Goal: Communication & Community: Answer question/provide support

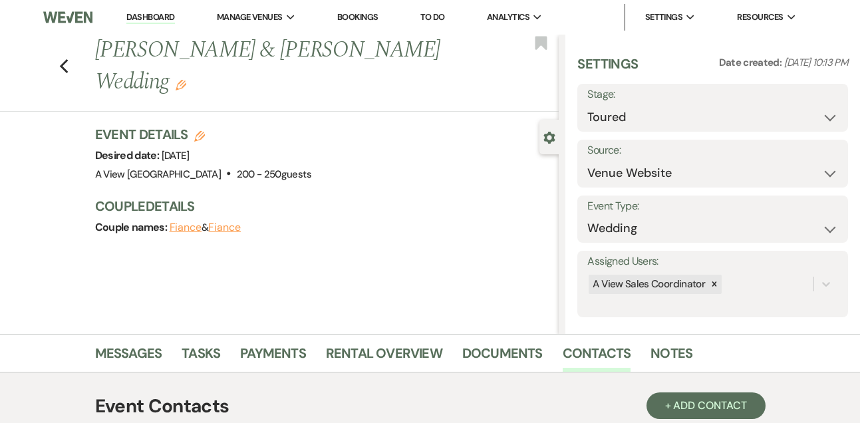
select select "5"
click at [158, 19] on link "Dashboard" at bounding box center [150, 17] width 48 height 13
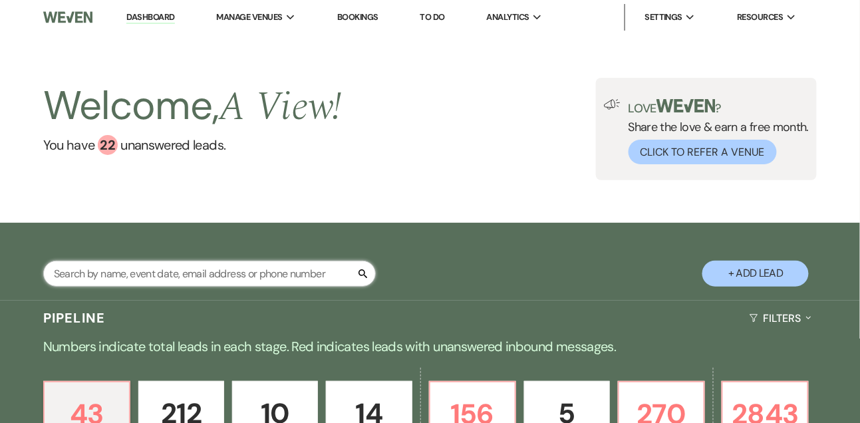
click at [160, 287] on input "text" at bounding box center [209, 274] width 332 height 26
type input "[PERSON_NAME]"
select select "4"
select select "8"
select select "6"
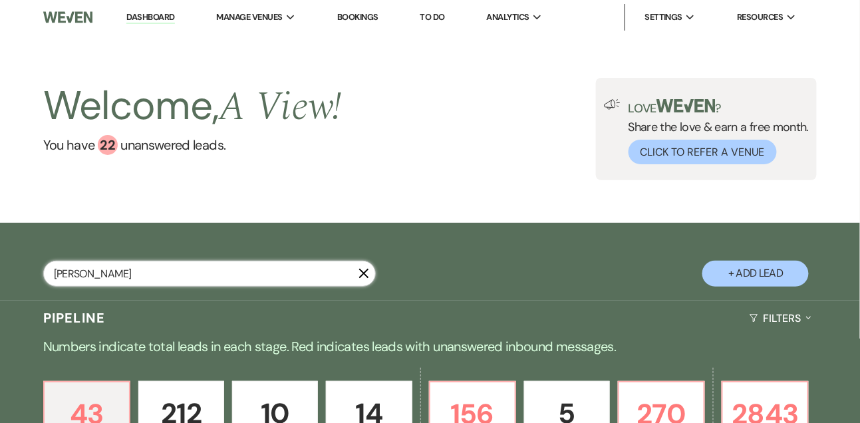
select select "8"
select select "4"
select select "8"
select select "4"
select select "8"
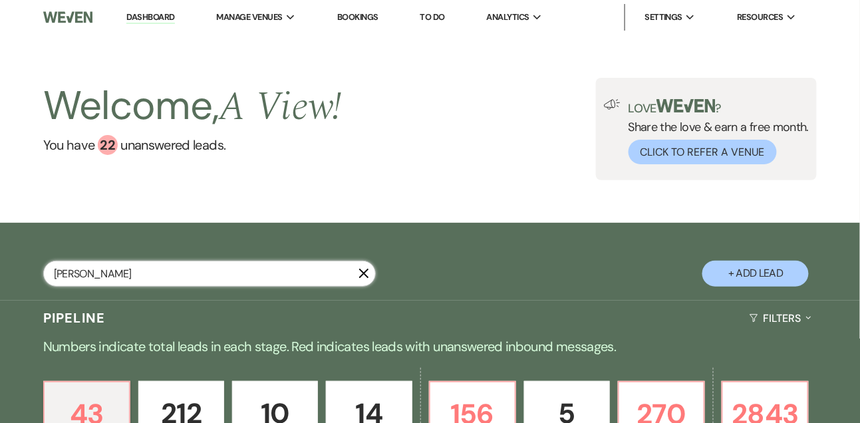
select select "4"
select select "8"
select select "5"
select select "8"
select select "5"
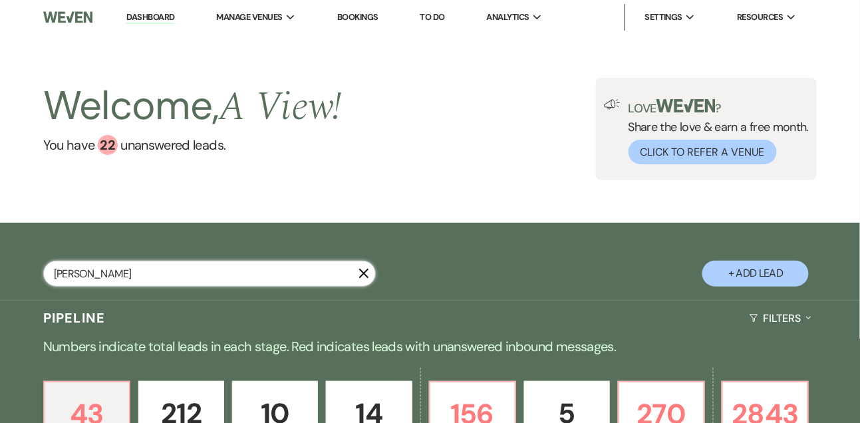
select select "8"
select select "6"
select select "8"
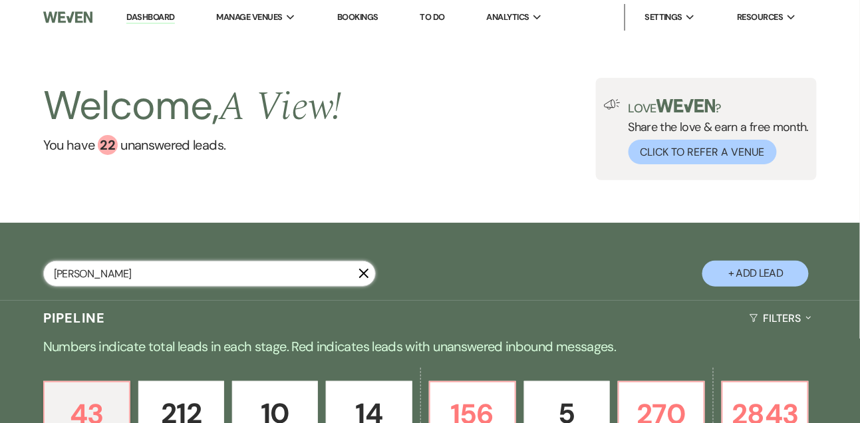
select select "4"
select select "8"
select select "4"
select select "8"
select select "4"
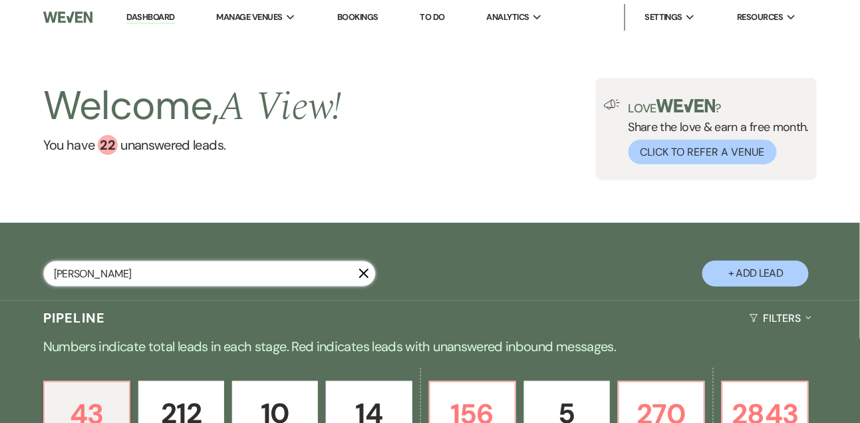
select select "8"
select select "5"
select select "8"
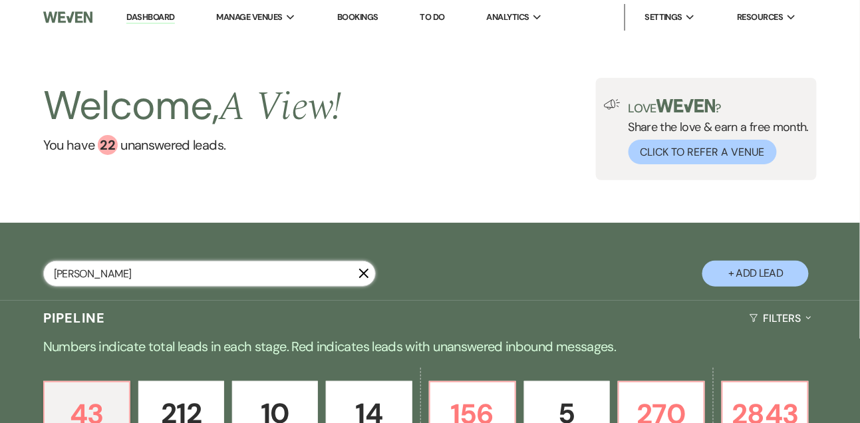
select select "8"
select select "4"
select select "8"
select select "4"
select select "8"
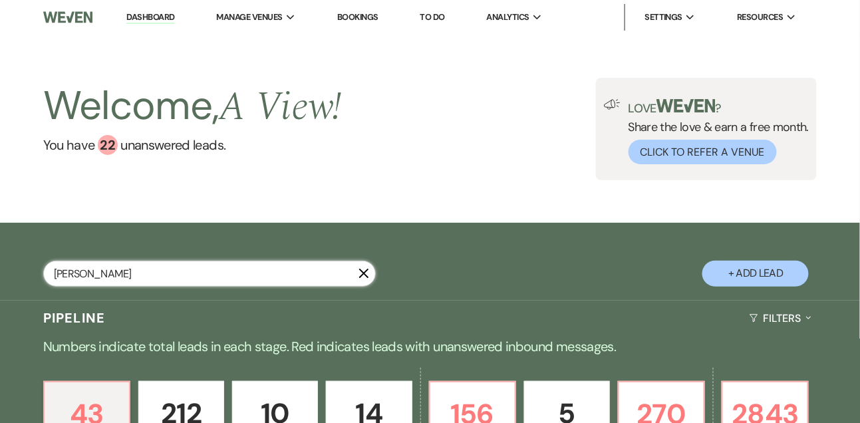
select select "8"
select select "4"
select select "8"
select select "4"
select select "8"
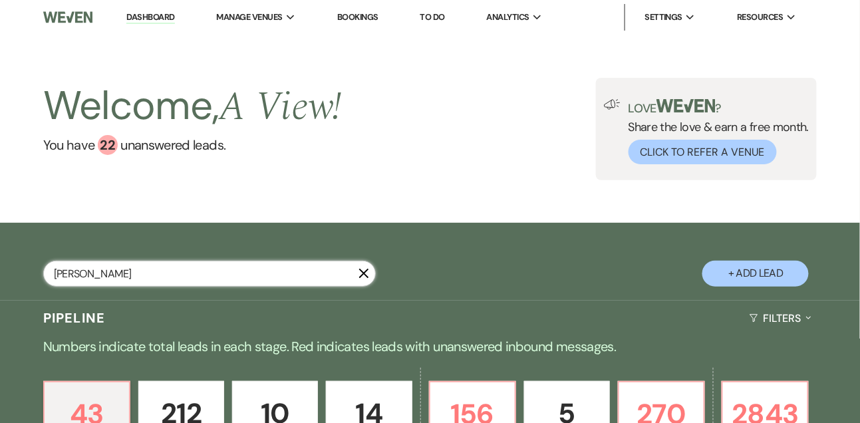
select select "8"
select select "4"
select select "8"
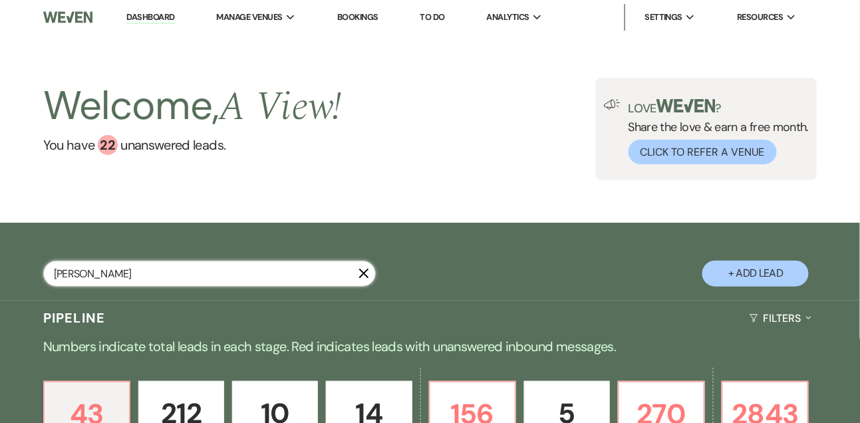
select select "4"
select select "8"
select select "4"
select select "8"
select select "4"
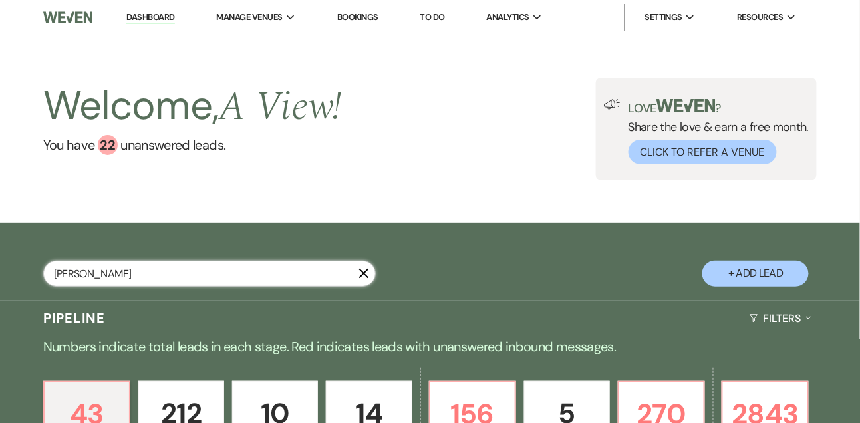
select select "8"
select select "4"
select select "8"
select select "6"
select select "8"
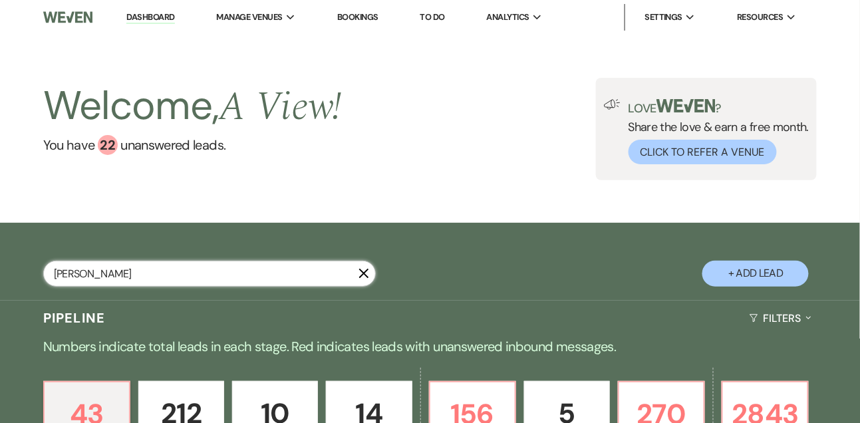
select select "8"
select select "4"
select select "8"
select select "4"
select select "8"
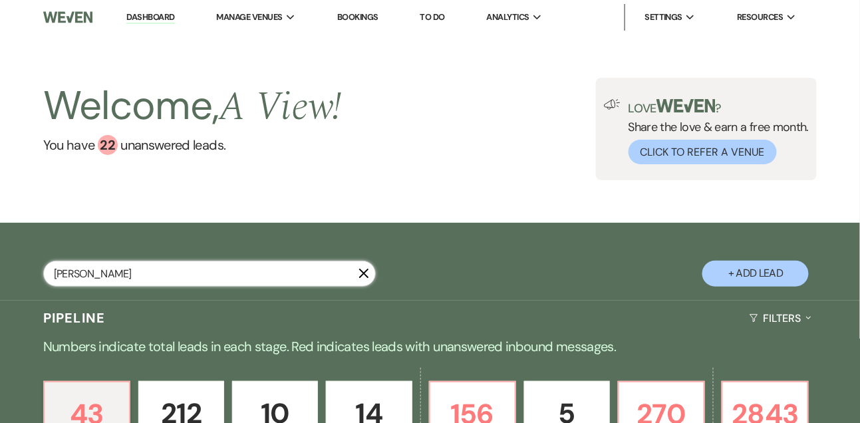
select select "8"
select select "2"
select select "8"
select select "2"
select select "8"
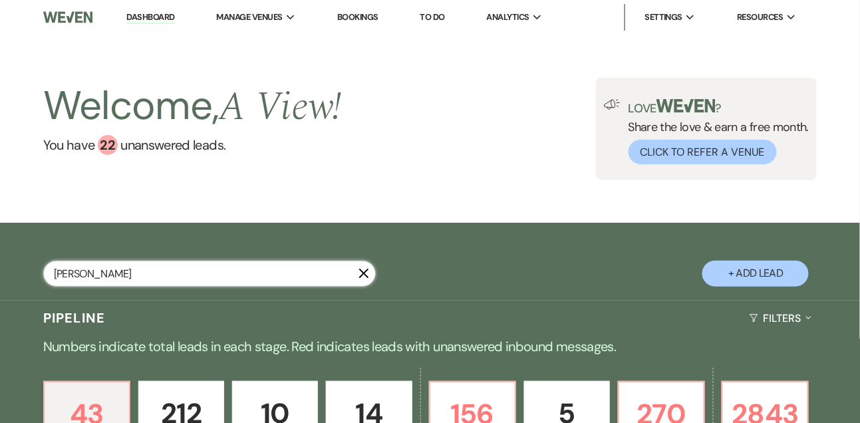
select select "2"
select select "8"
select select "2"
select select "8"
select select "2"
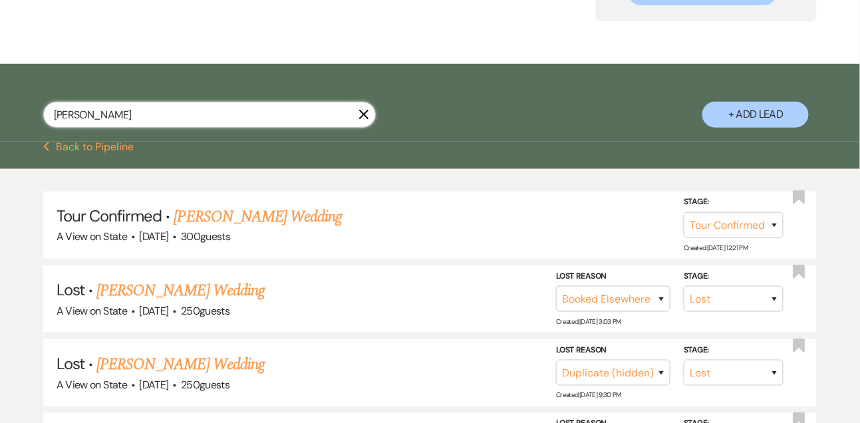
scroll to position [167, 0]
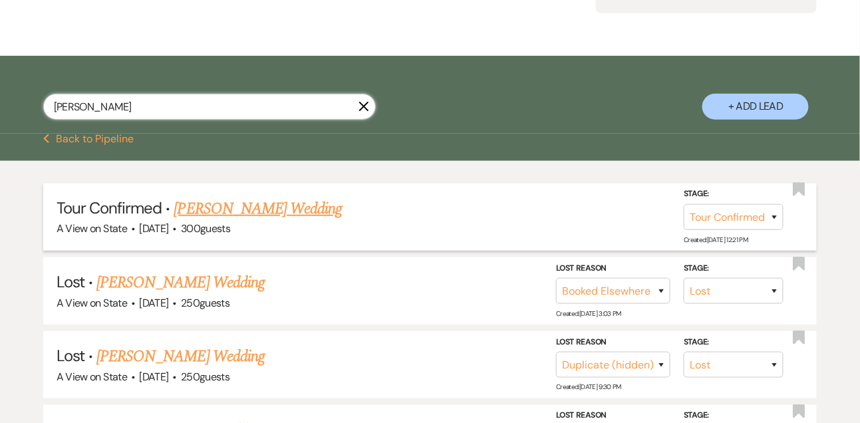
type input "[PERSON_NAME]"
click at [197, 221] on link "[PERSON_NAME] Wedding" at bounding box center [258, 209] width 168 height 24
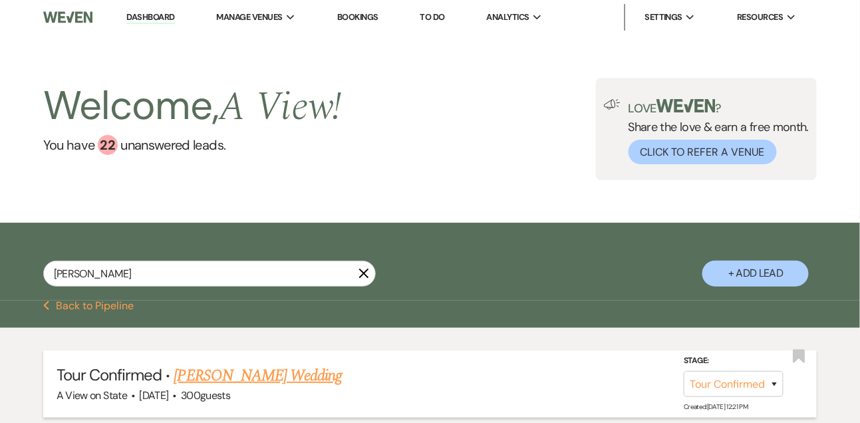
select select "4"
select select "5"
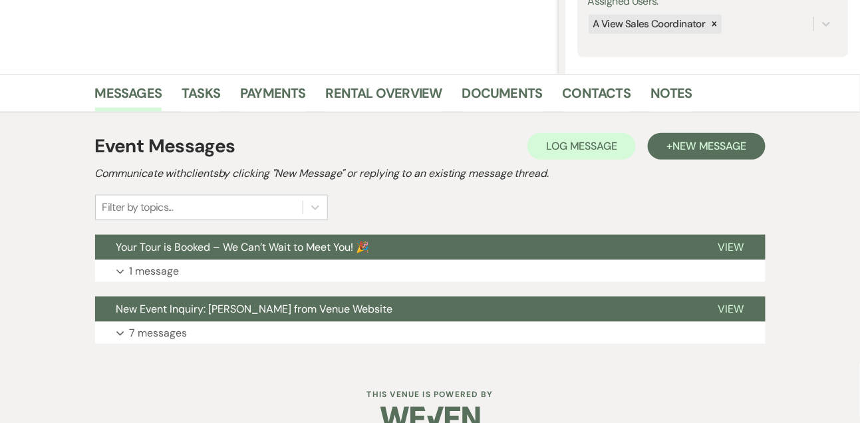
scroll to position [286, 0]
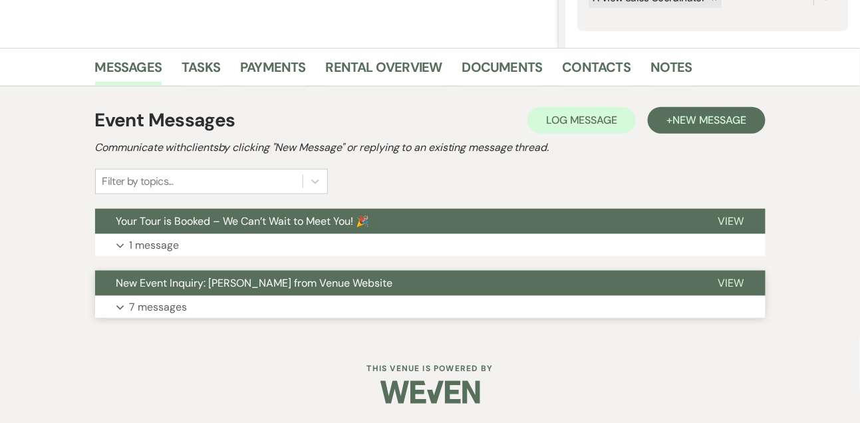
click at [180, 294] on button "New Event Inquiry: [PERSON_NAME] from Venue Website" at bounding box center [396, 283] width 602 height 25
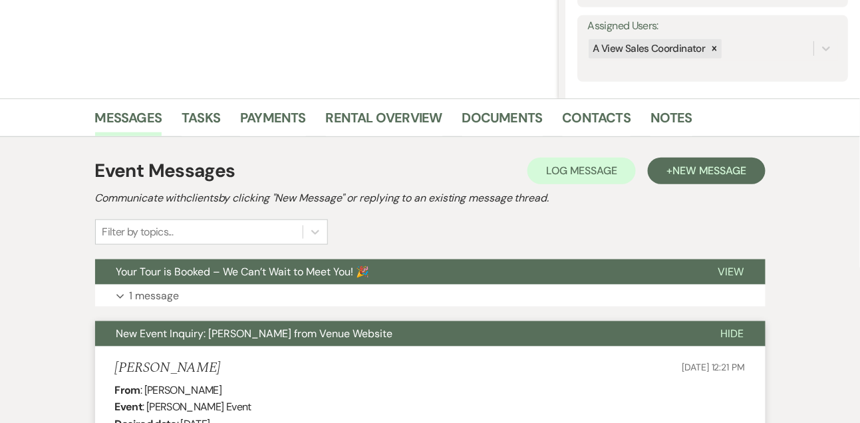
scroll to position [0, 0]
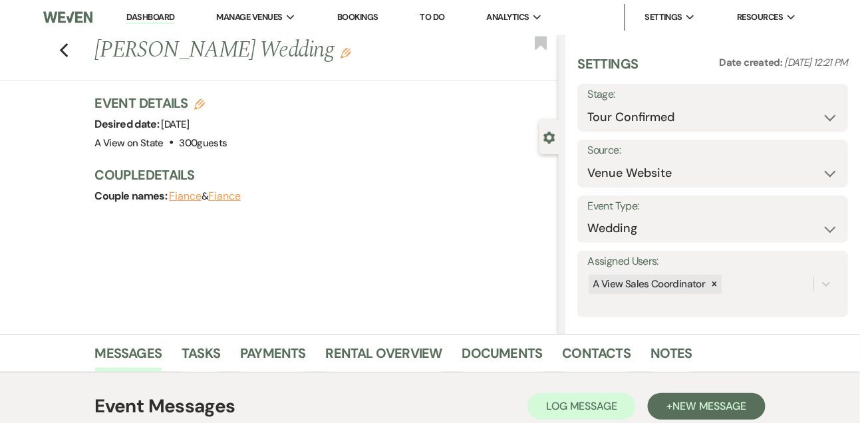
click at [148, 16] on link "Dashboard" at bounding box center [150, 17] width 48 height 13
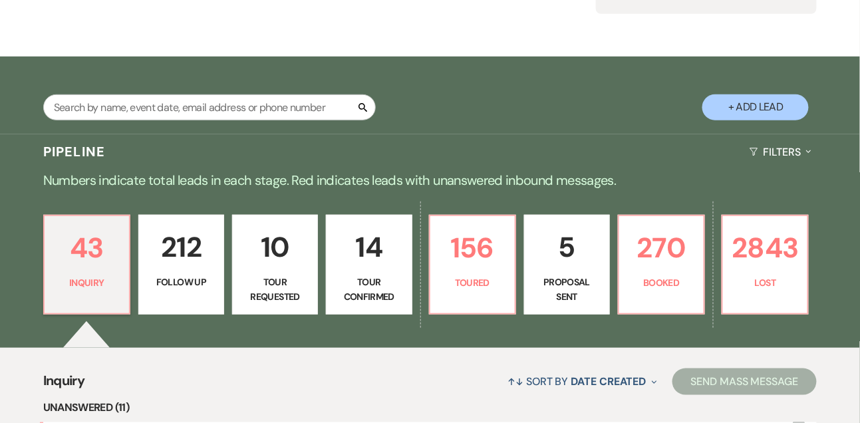
scroll to position [187, 0]
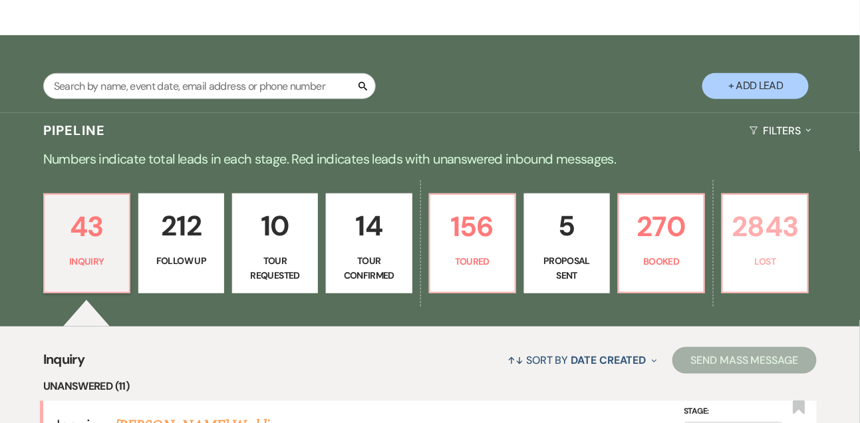
click at [772, 263] on link "2843 Lost" at bounding box center [764, 243] width 87 height 100
select select "8"
select select "6"
select select "8"
select select "6"
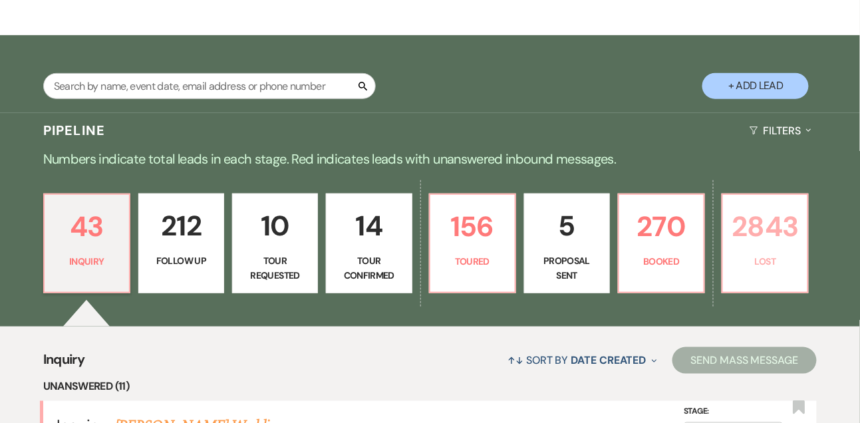
select select "8"
select select "5"
select select "8"
select select "5"
select select "8"
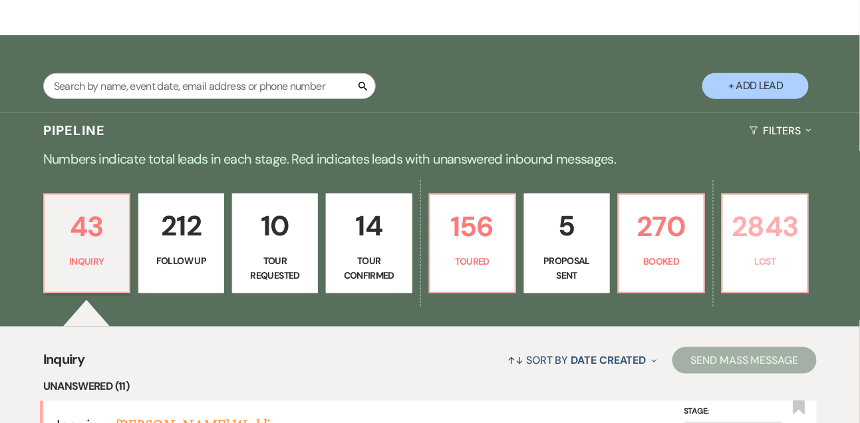
select select "5"
select select "8"
select select "5"
select select "8"
select select "5"
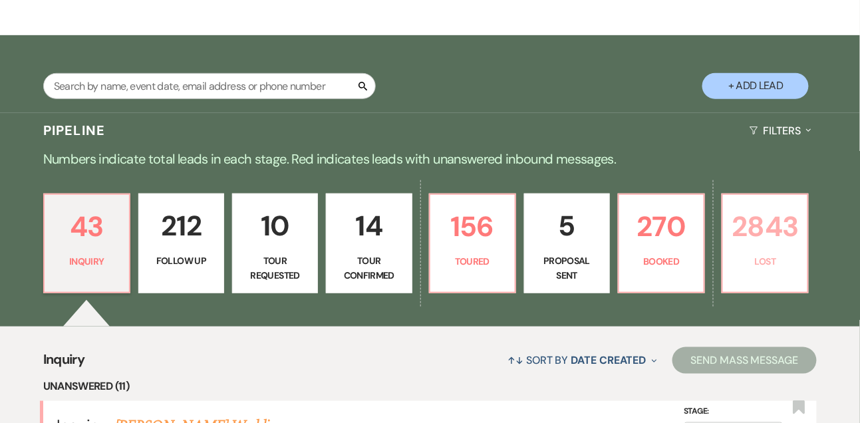
select select "8"
select select "5"
select select "8"
select select "5"
select select "8"
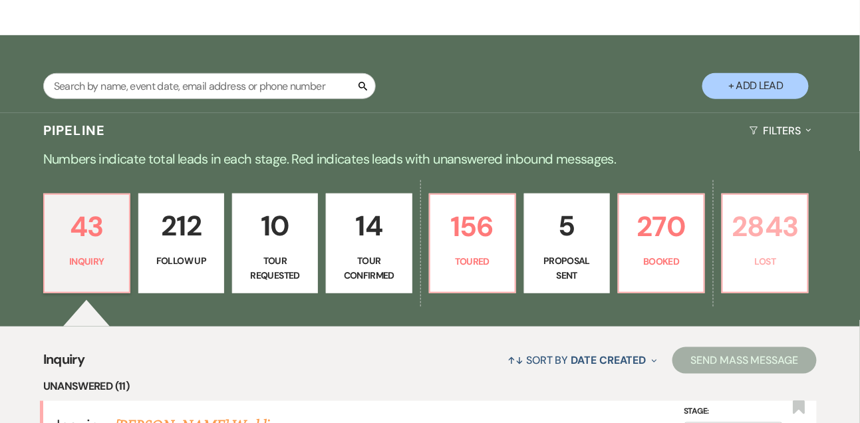
select select "7"
select select "8"
select select "5"
select select "8"
select select "5"
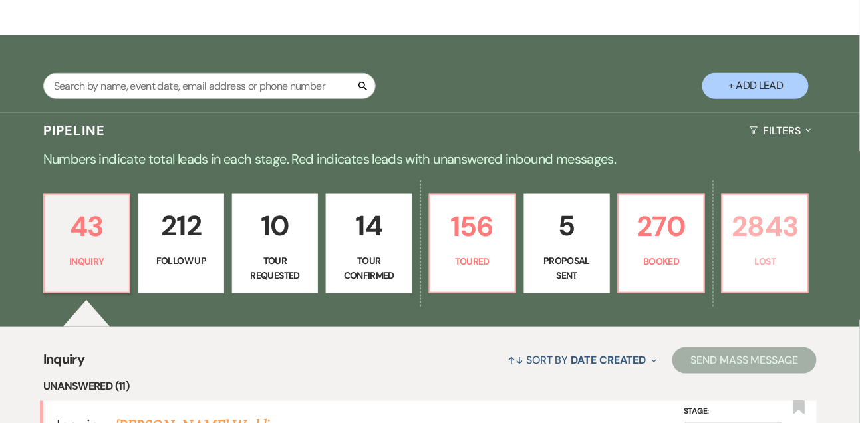
select select "8"
select select "5"
select select "8"
select select "5"
select select "8"
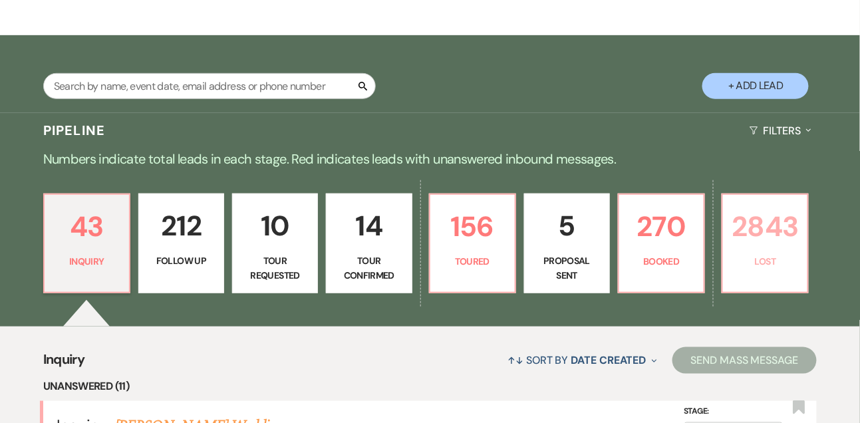
select select "5"
select select "8"
select select "5"
select select "8"
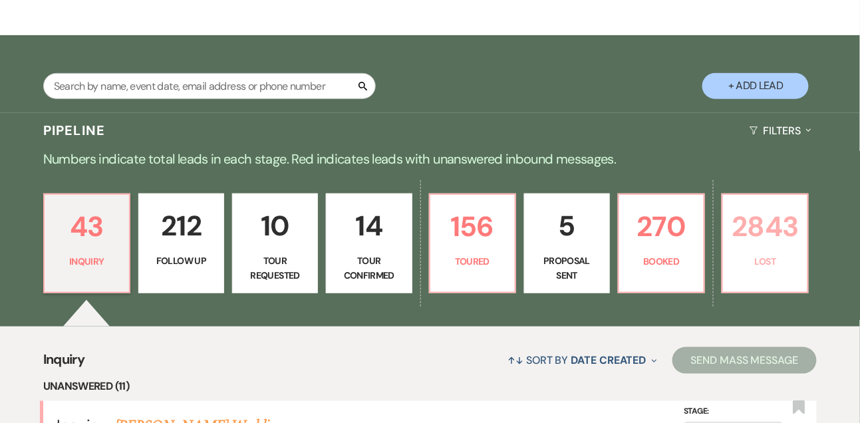
select select "8"
select select "1"
select select "8"
select select "7"
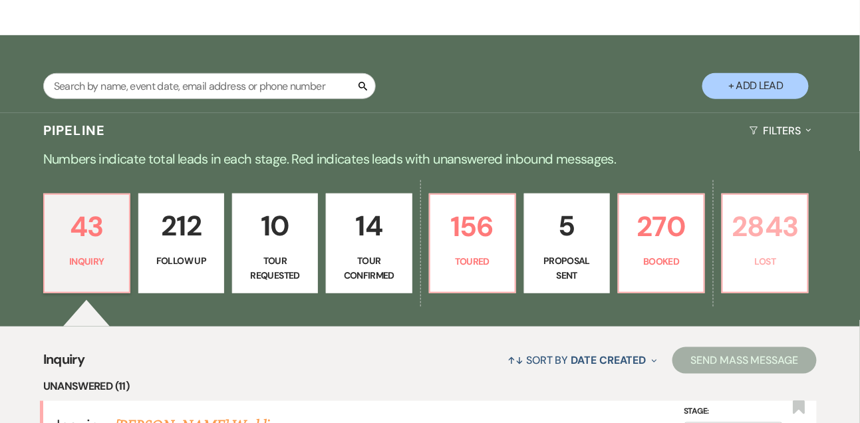
select select "8"
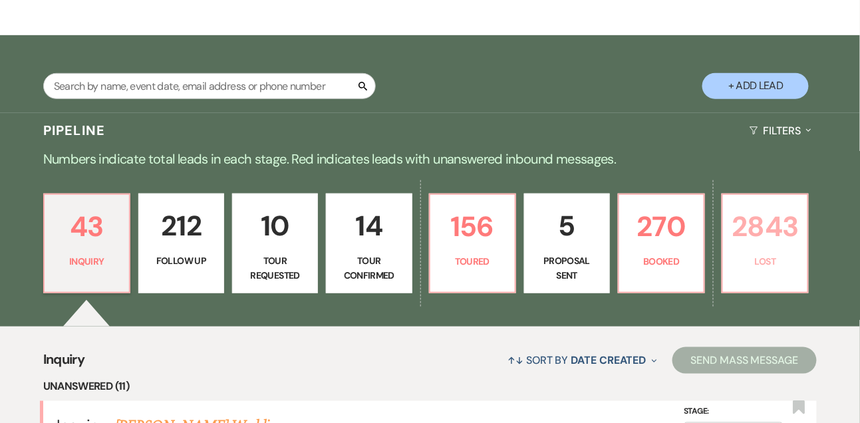
select select "7"
select select "8"
select select "7"
select select "8"
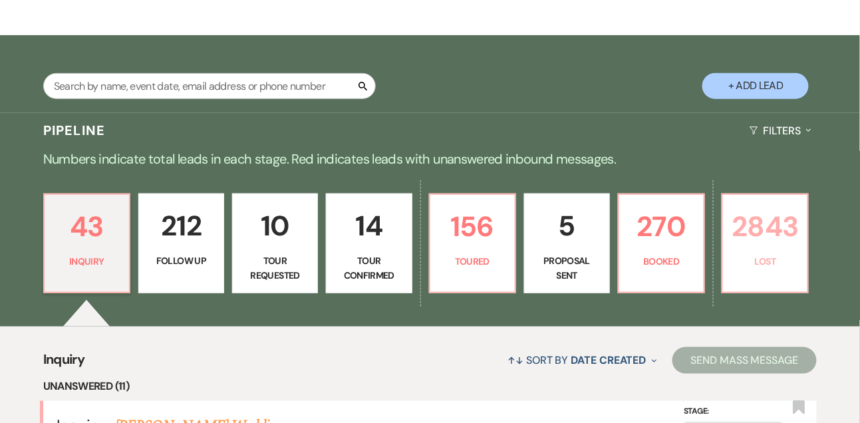
select select "8"
select select "10"
select select "8"
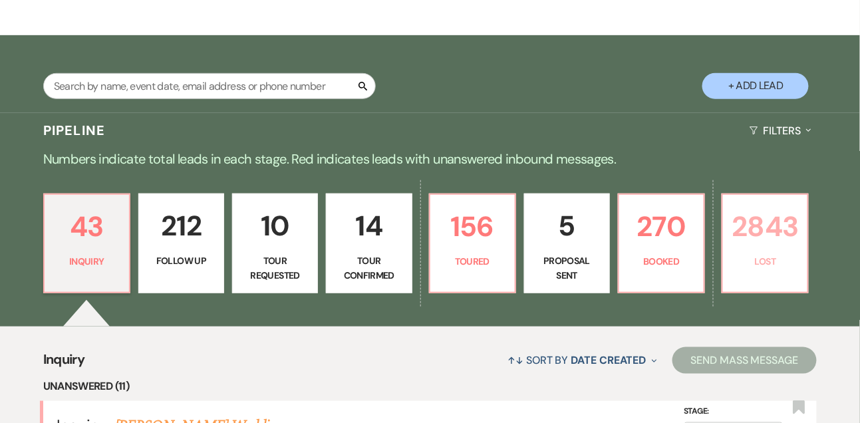
select select "8"
select select "6"
select select "8"
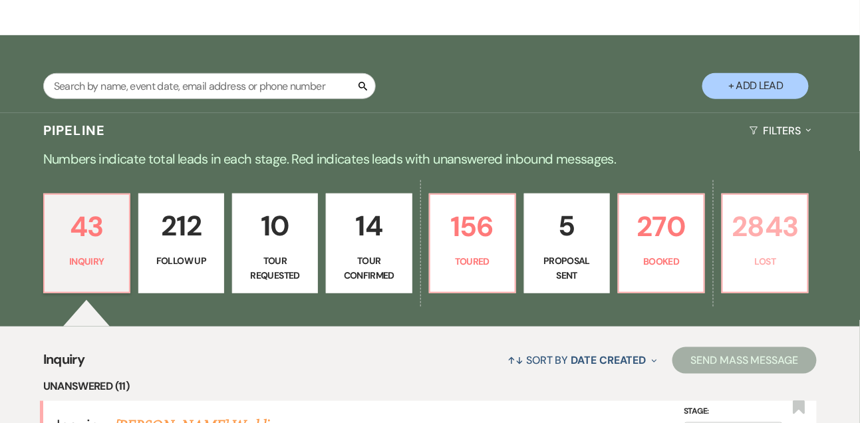
select select "8"
select select "6"
select select "8"
select select "10"
select select "8"
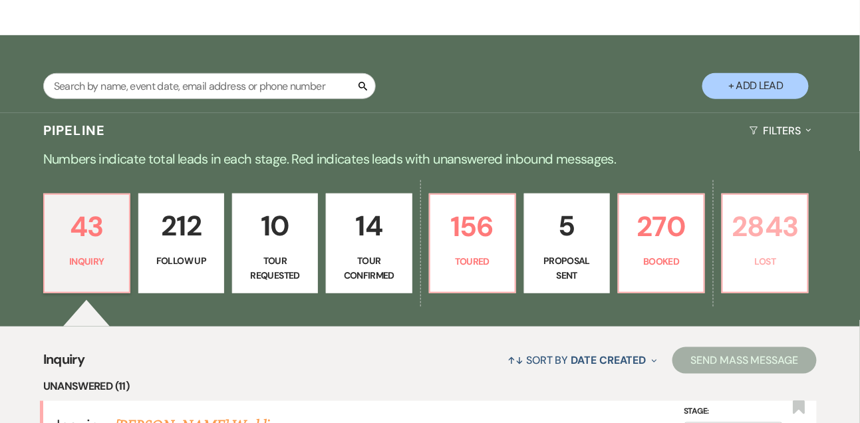
select select "8"
select select "7"
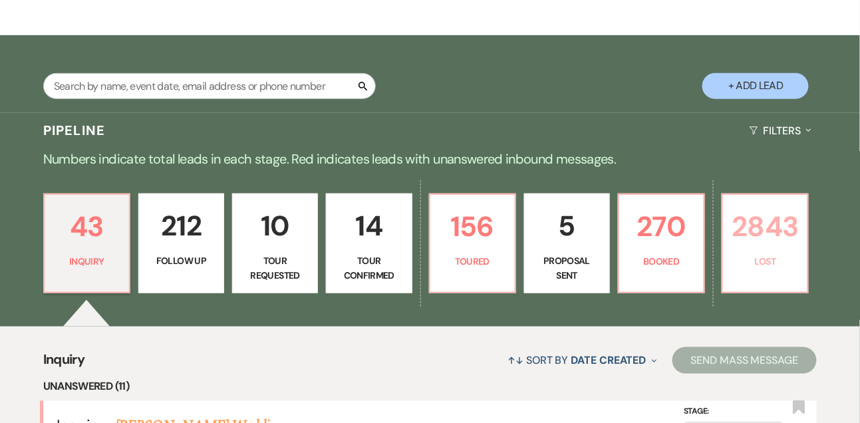
select select "8"
select select "6"
select select "8"
select select "10"
select select "8"
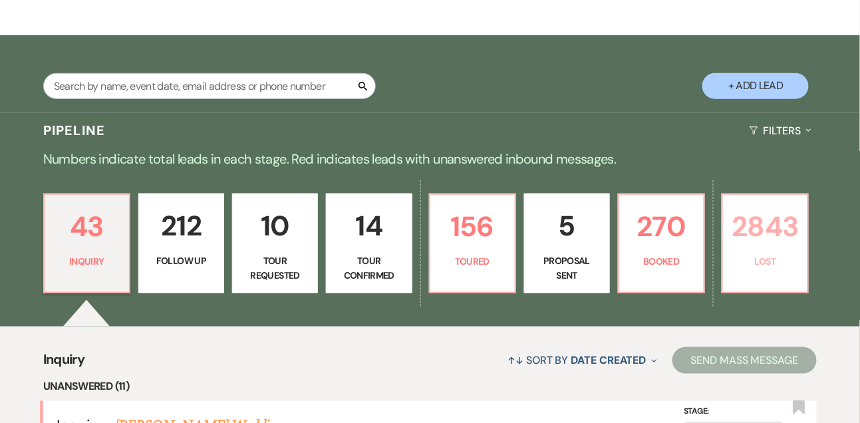
select select "10"
select select "8"
select select "7"
select select "8"
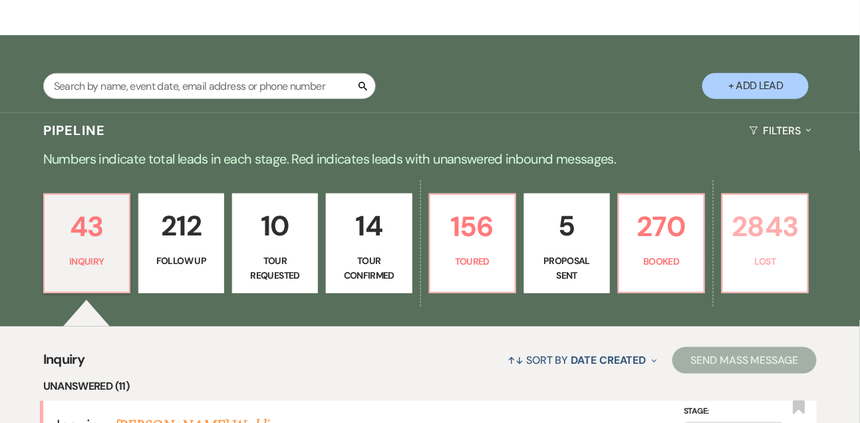
select select "8"
select select "6"
select select "8"
select select "10"
select select "8"
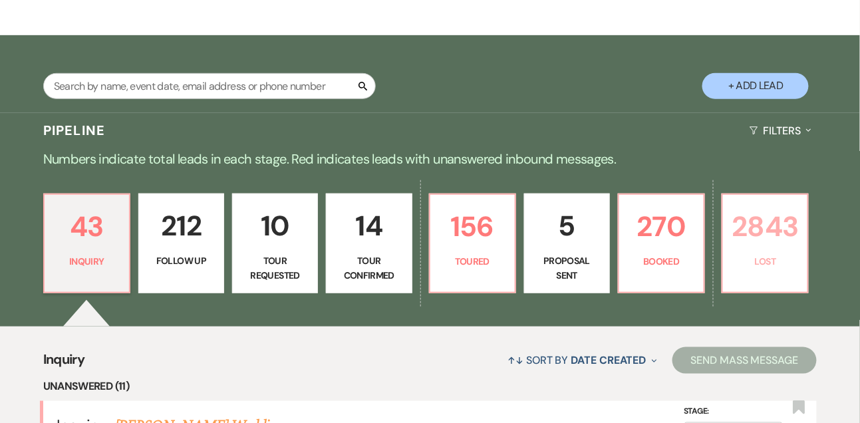
select select "6"
select select "8"
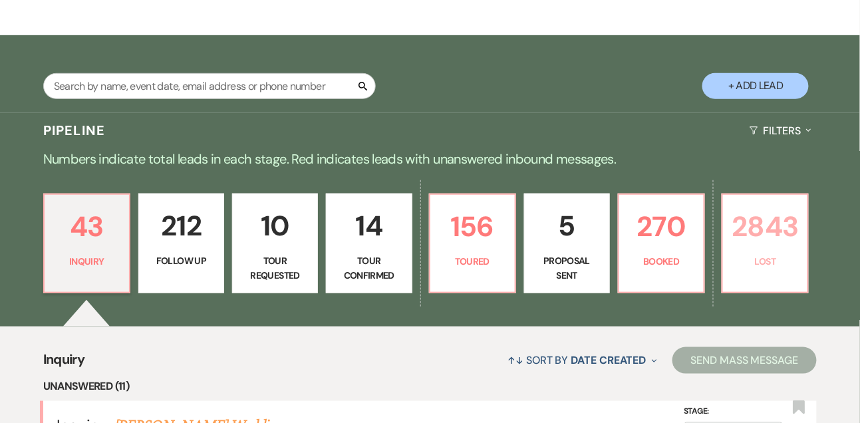
select select "8"
select select "10"
select select "8"
select select "6"
select select "8"
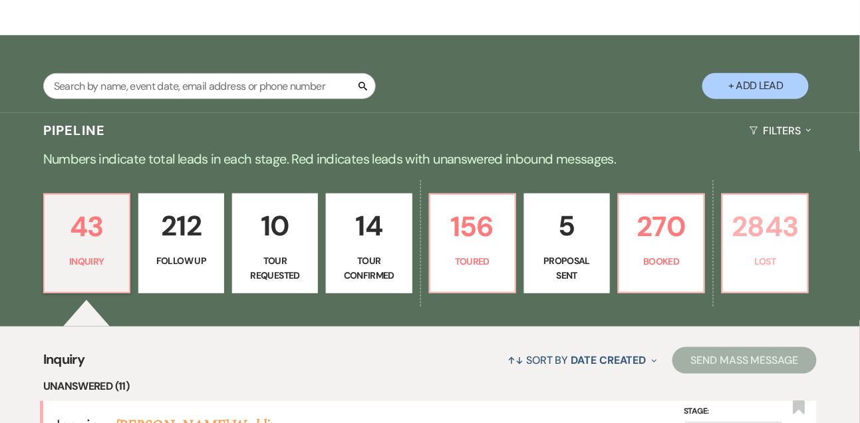
select select "8"
select select "10"
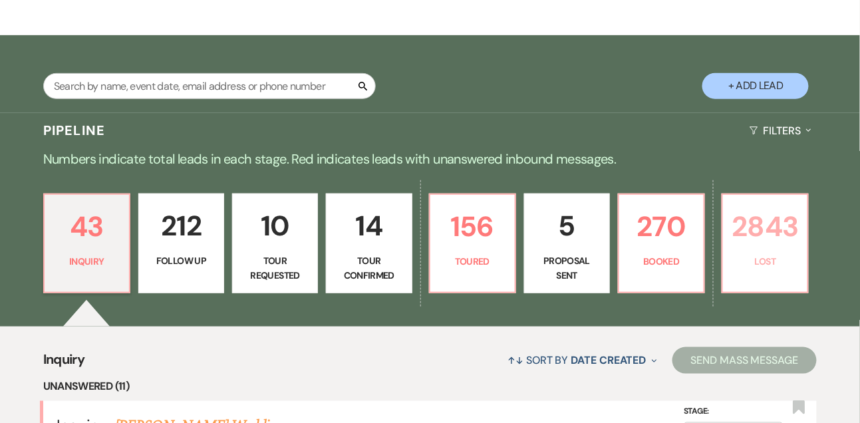
select select "8"
select select "6"
select select "8"
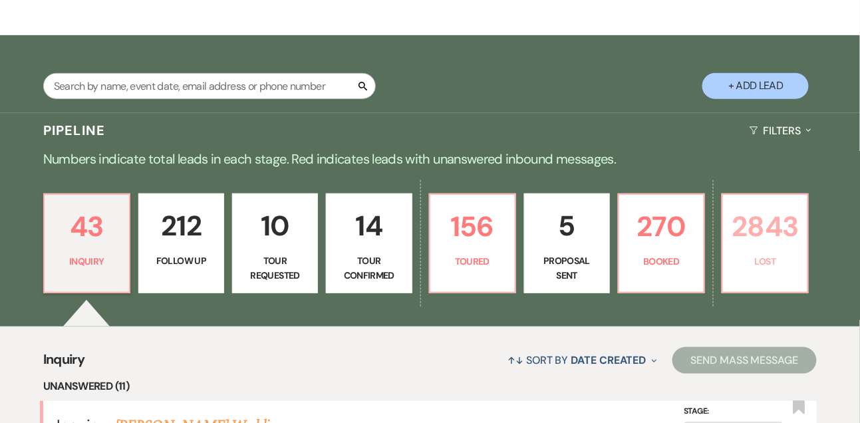
select select "6"
select select "8"
select select "6"
select select "8"
select select "7"
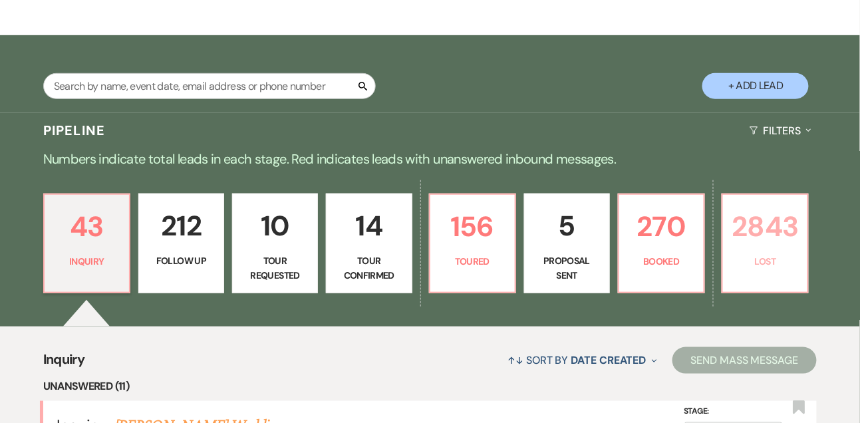
select select "8"
select select "5"
select select "8"
select select "6"
select select "8"
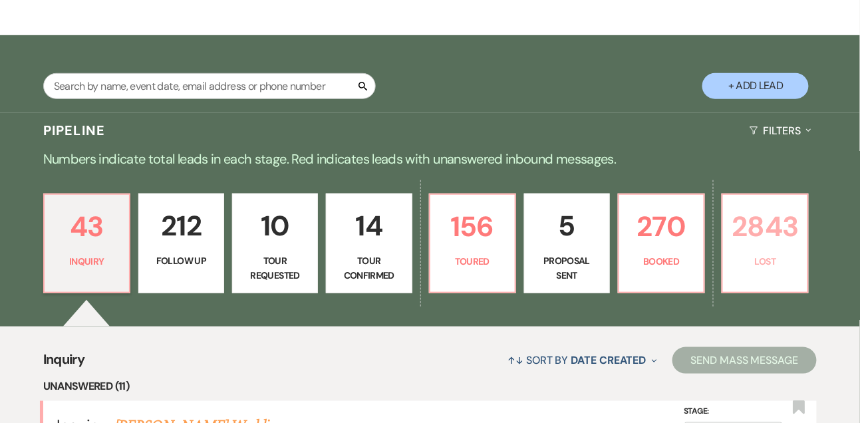
select select "8"
select select "5"
select select "8"
select select "5"
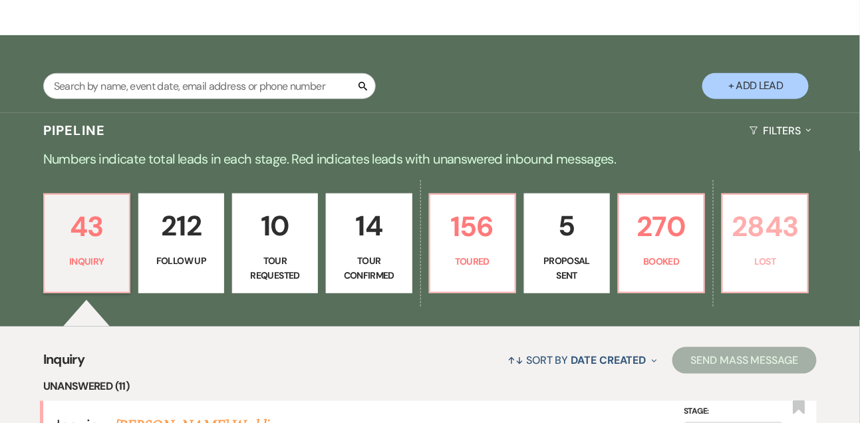
select select "8"
select select "6"
select select "8"
select select "10"
select select "8"
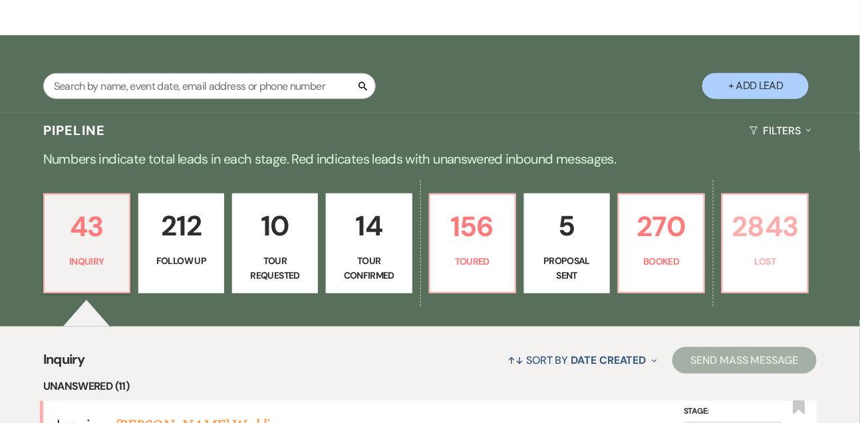
select select "6"
select select "8"
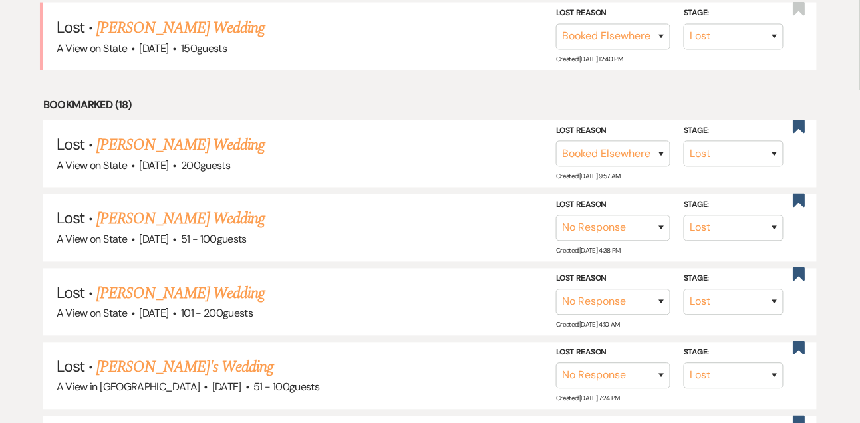
scroll to position [554, 0]
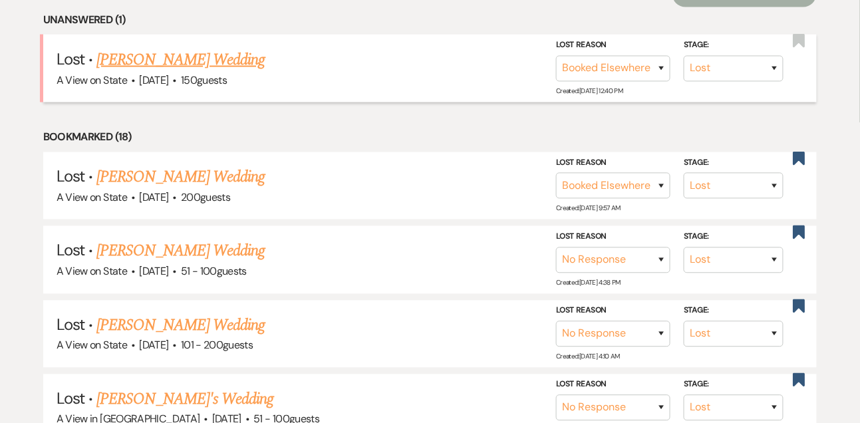
click at [207, 66] on link "[PERSON_NAME] Wedding" at bounding box center [180, 60] width 168 height 24
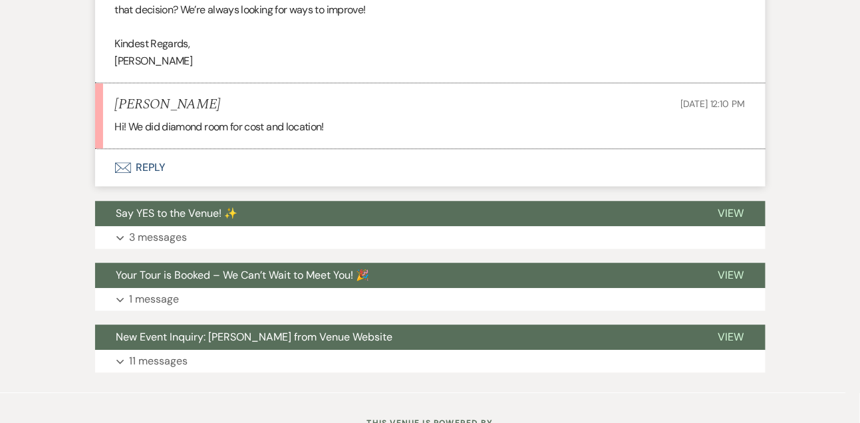
scroll to position [2228, 0]
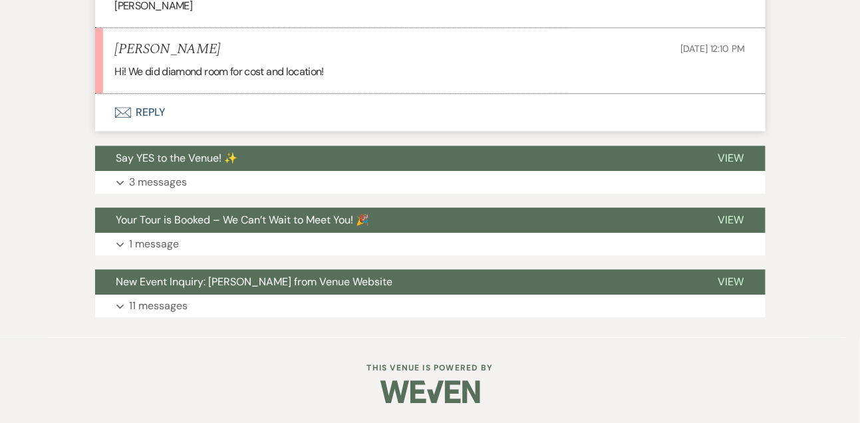
click at [139, 118] on button "Envelope Reply" at bounding box center [430, 112] width 670 height 37
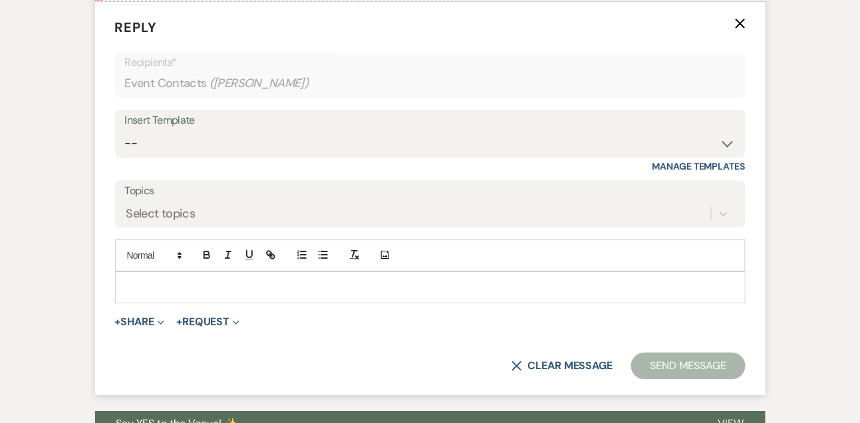
scroll to position [2308, 0]
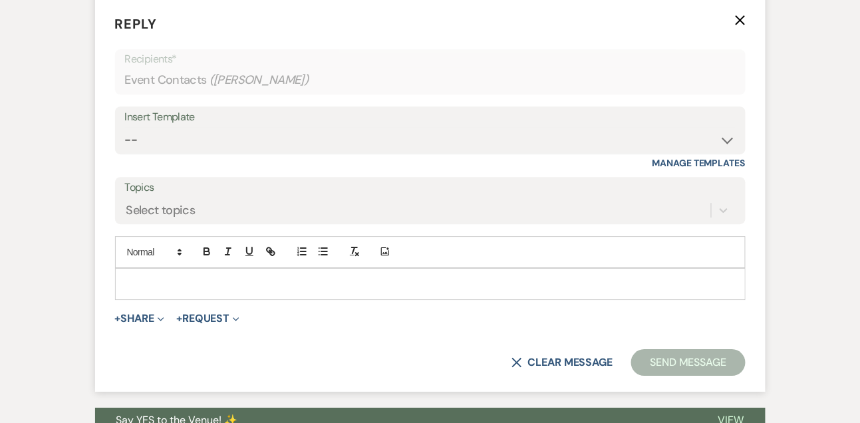
click at [147, 291] on p at bounding box center [430, 284] width 609 height 15
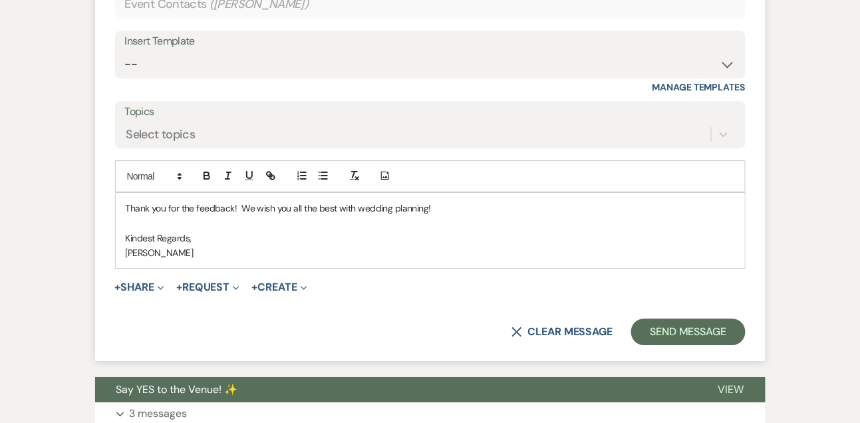
scroll to position [2414, 0]
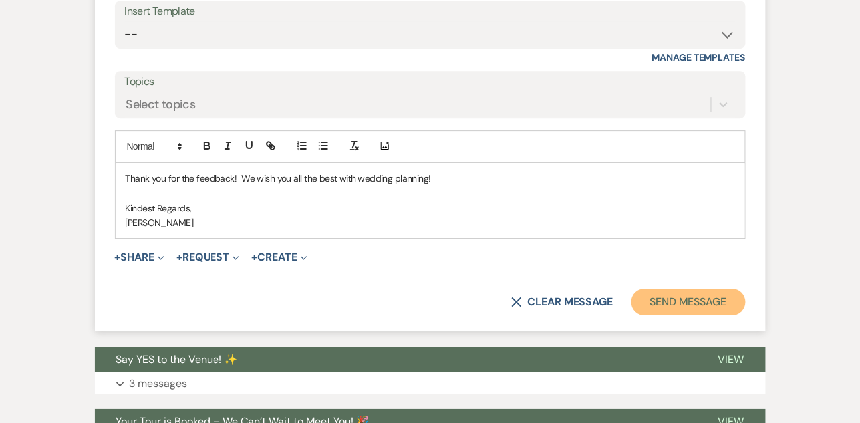
click at [681, 315] on button "Send Message" at bounding box center [688, 301] width 114 height 27
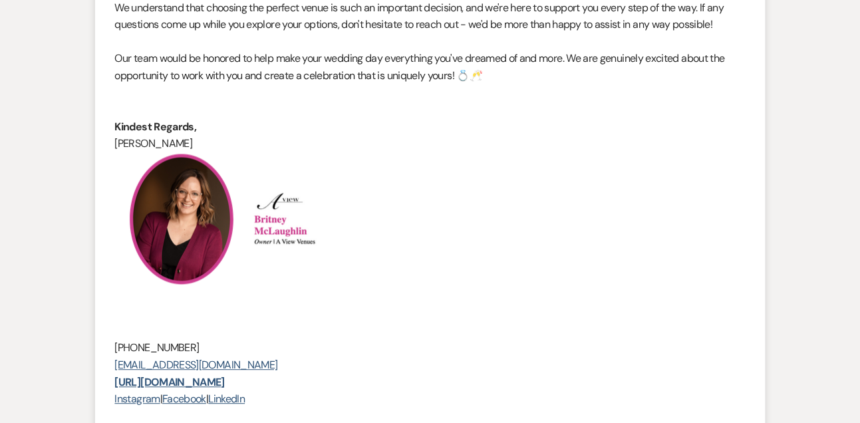
scroll to position [0, 0]
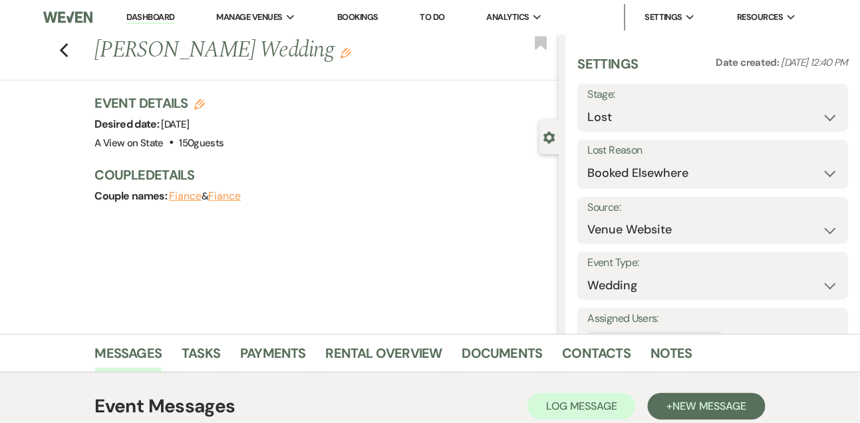
click at [162, 17] on link "Dashboard" at bounding box center [150, 17] width 48 height 13
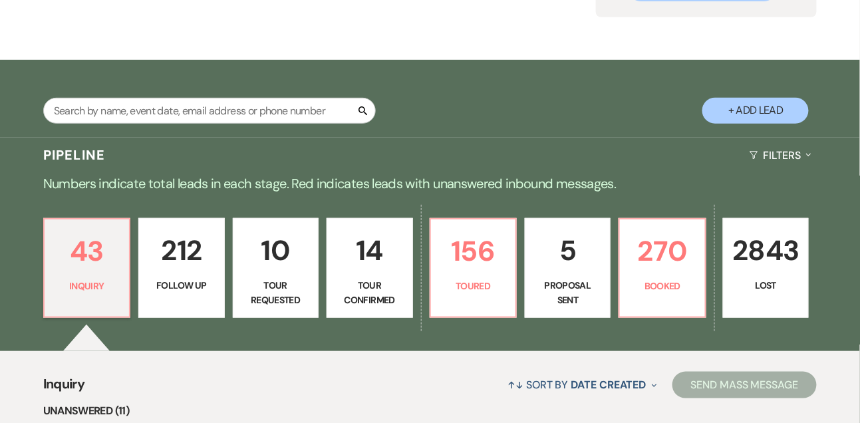
scroll to position [211, 0]
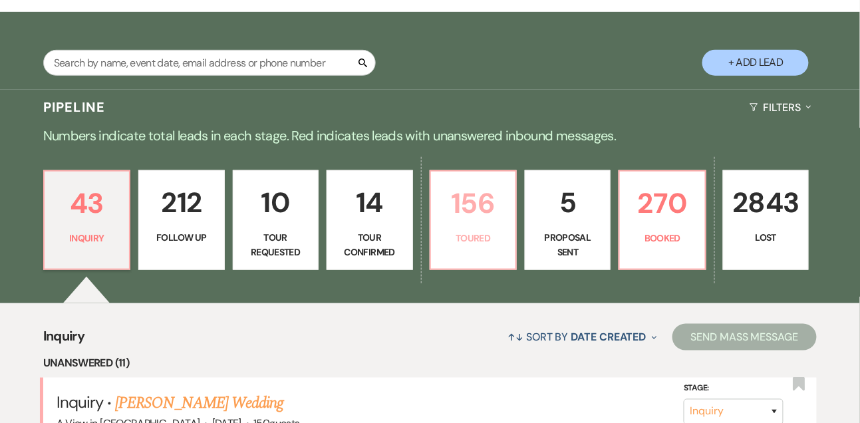
click at [481, 212] on p "156" at bounding box center [473, 203] width 68 height 45
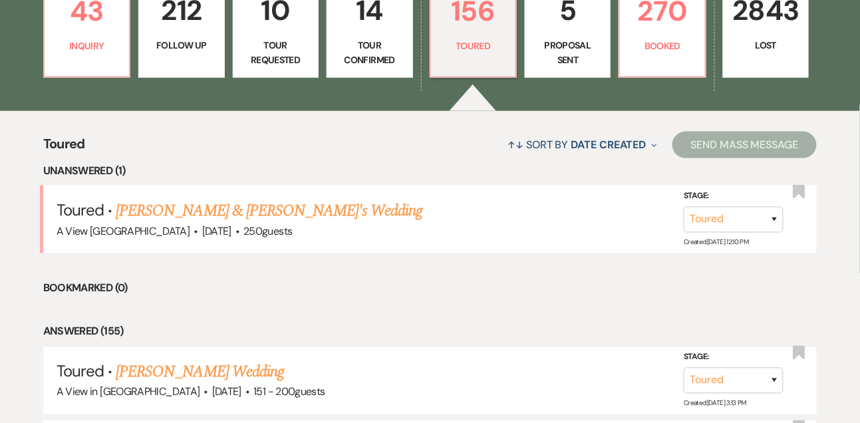
scroll to position [405, 0]
